Goal: Download file/media

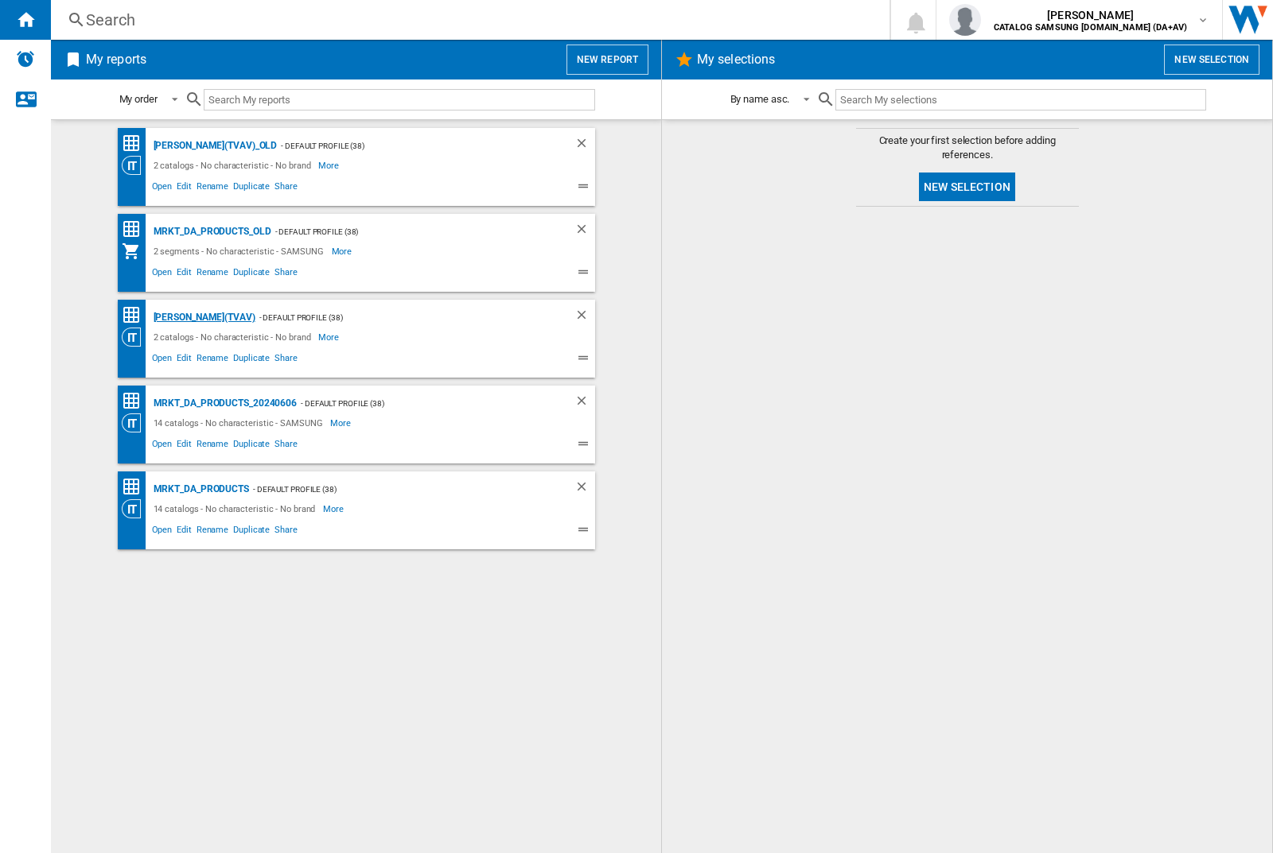
click at [177, 317] on div "[PERSON_NAME](TVAV)" at bounding box center [203, 318] width 106 height 20
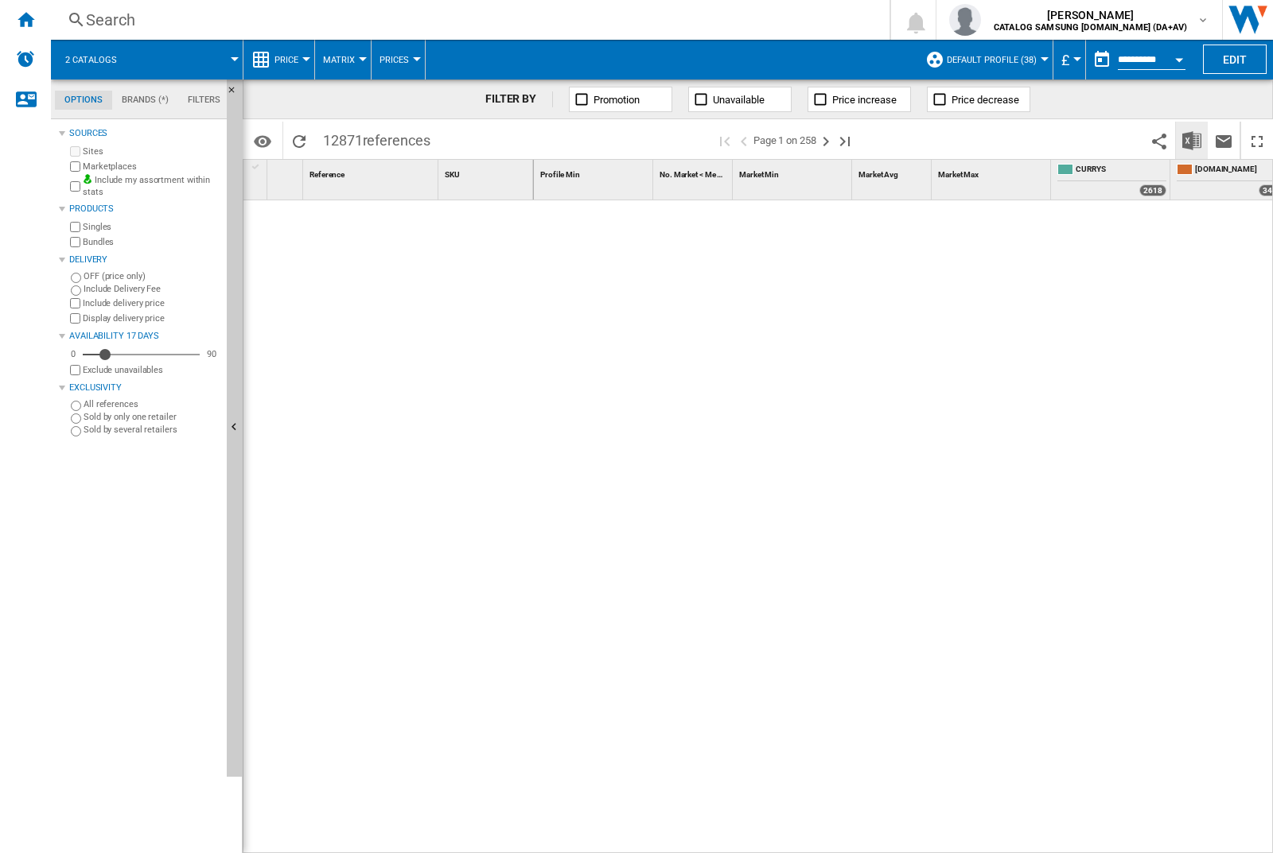
click at [1191, 140] on img "Download in Excel" at bounding box center [1191, 140] width 19 height 19
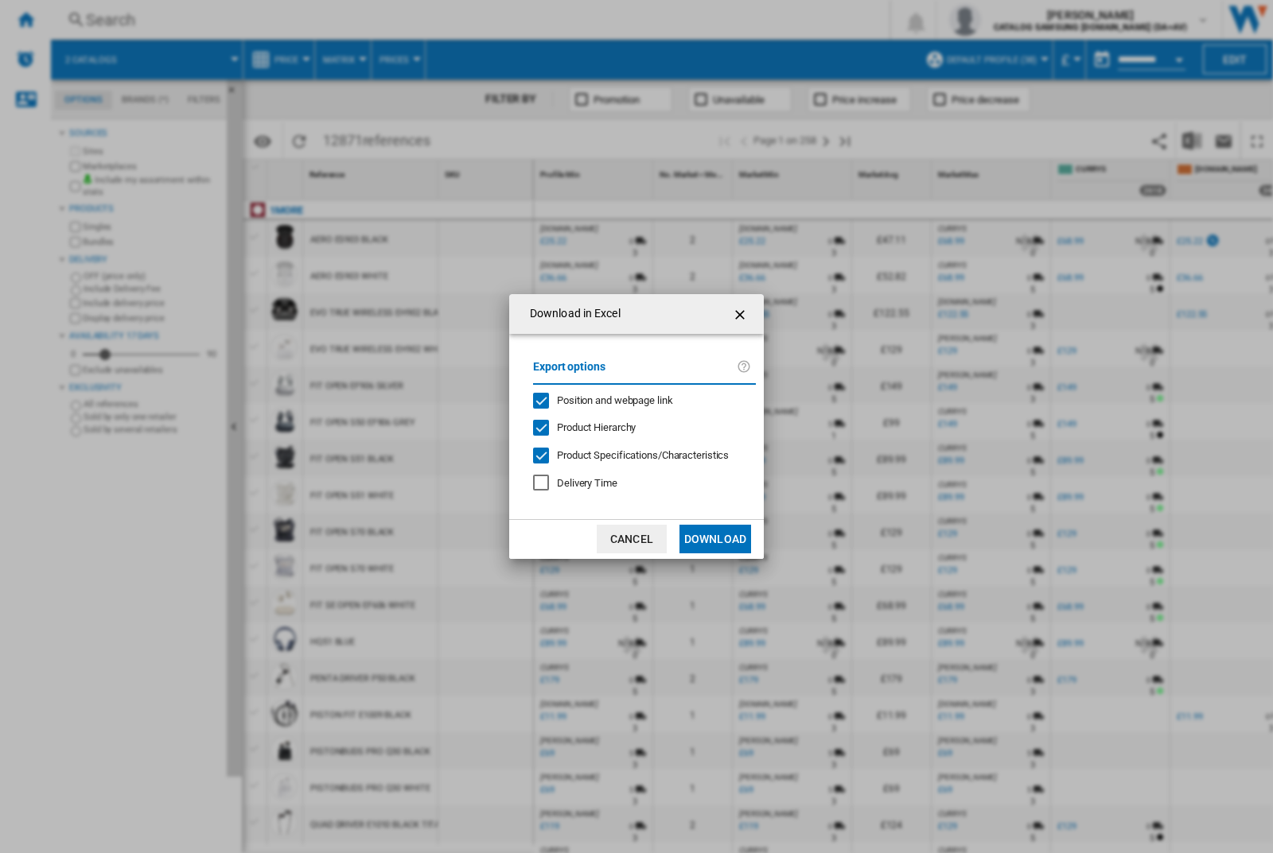
click at [638, 400] on span "Position and webpage link" at bounding box center [615, 400] width 116 height 12
click at [715, 539] on button "Download" at bounding box center [715, 539] width 72 height 29
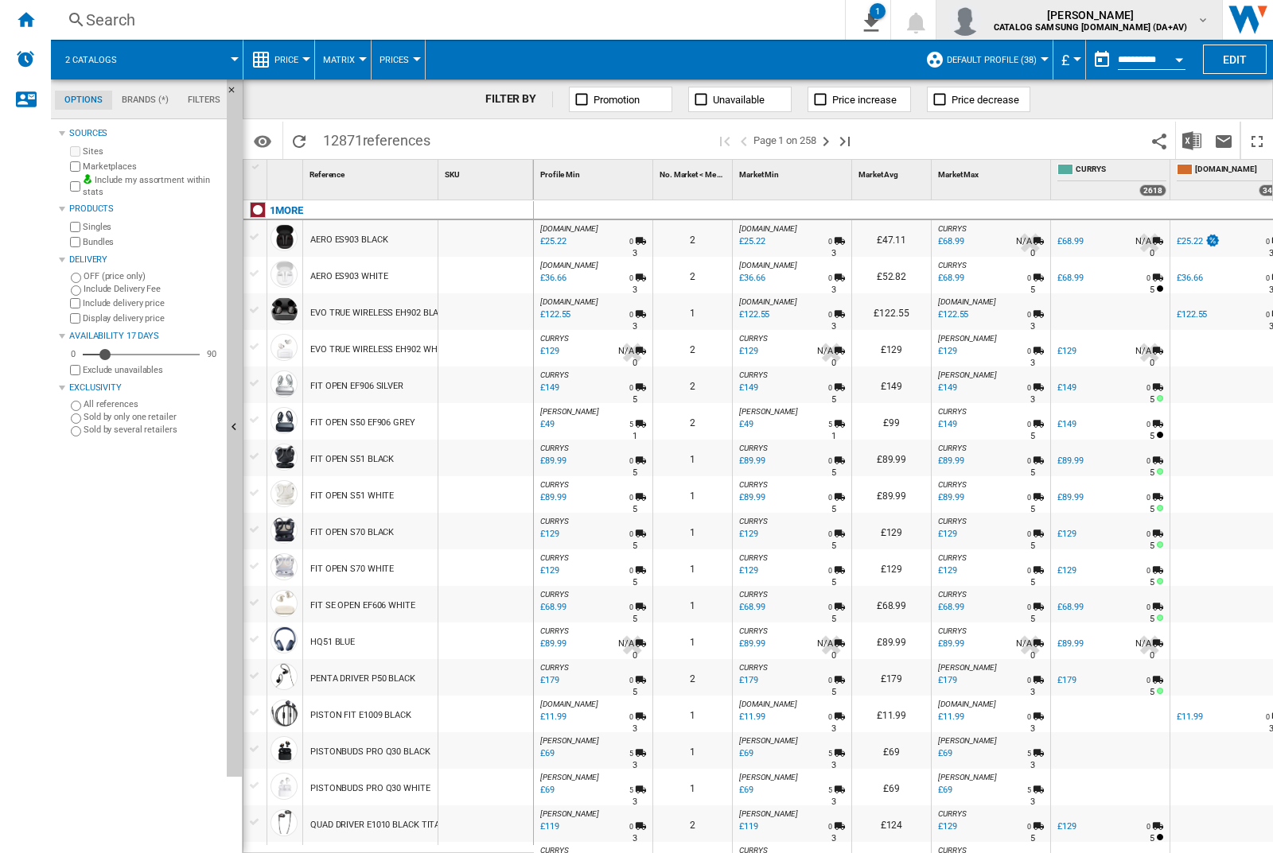
click at [981, 20] on img "button" at bounding box center [965, 20] width 32 height 32
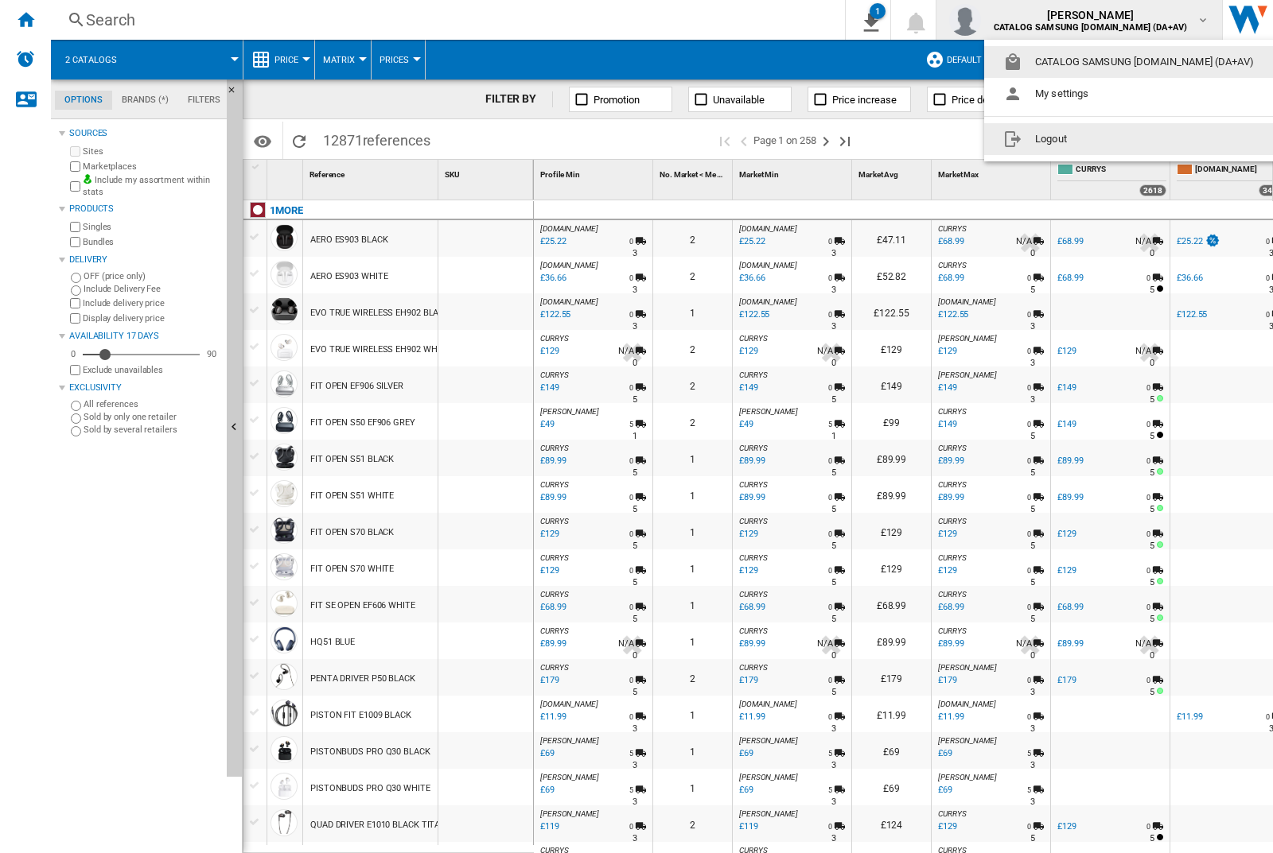
click at [1106, 139] on button "Logout" at bounding box center [1131, 139] width 295 height 32
